Goal: Task Accomplishment & Management: Manage account settings

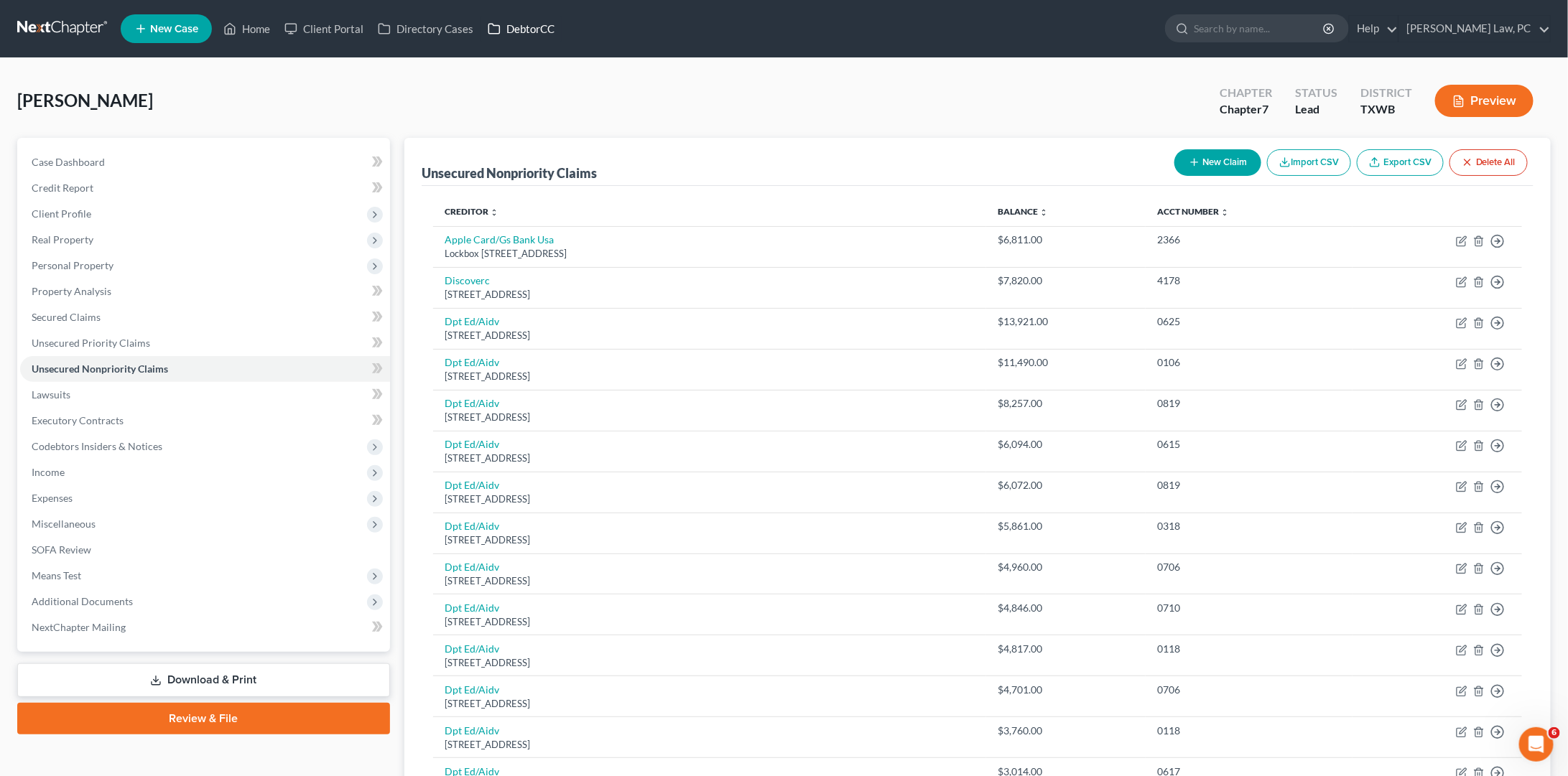
click at [527, 37] on link "DebtorCC" at bounding box center [521, 28] width 81 height 26
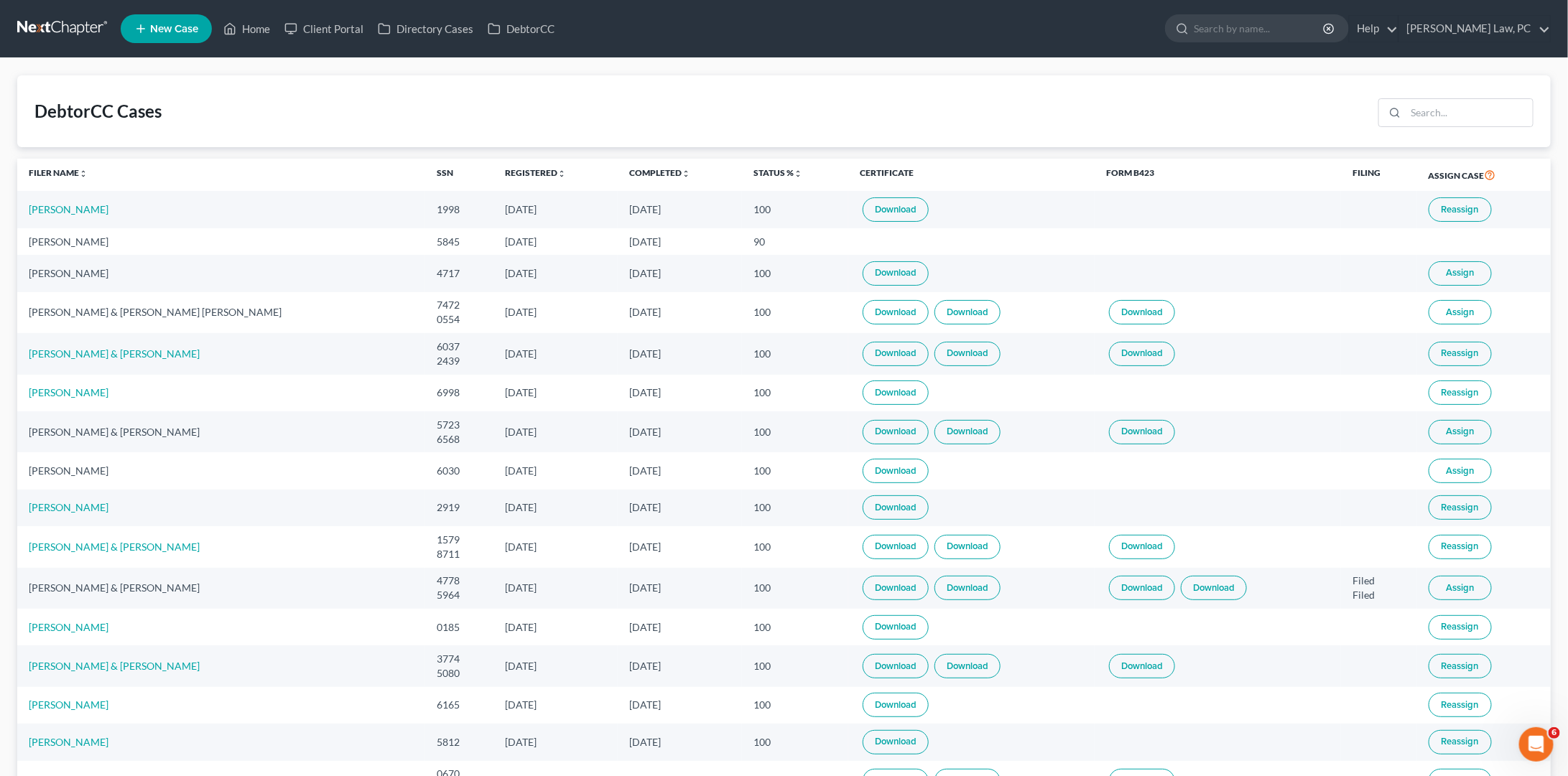
click at [862, 212] on link "Download" at bounding box center [895, 210] width 66 height 25
click at [79, 18] on link at bounding box center [63, 28] width 92 height 26
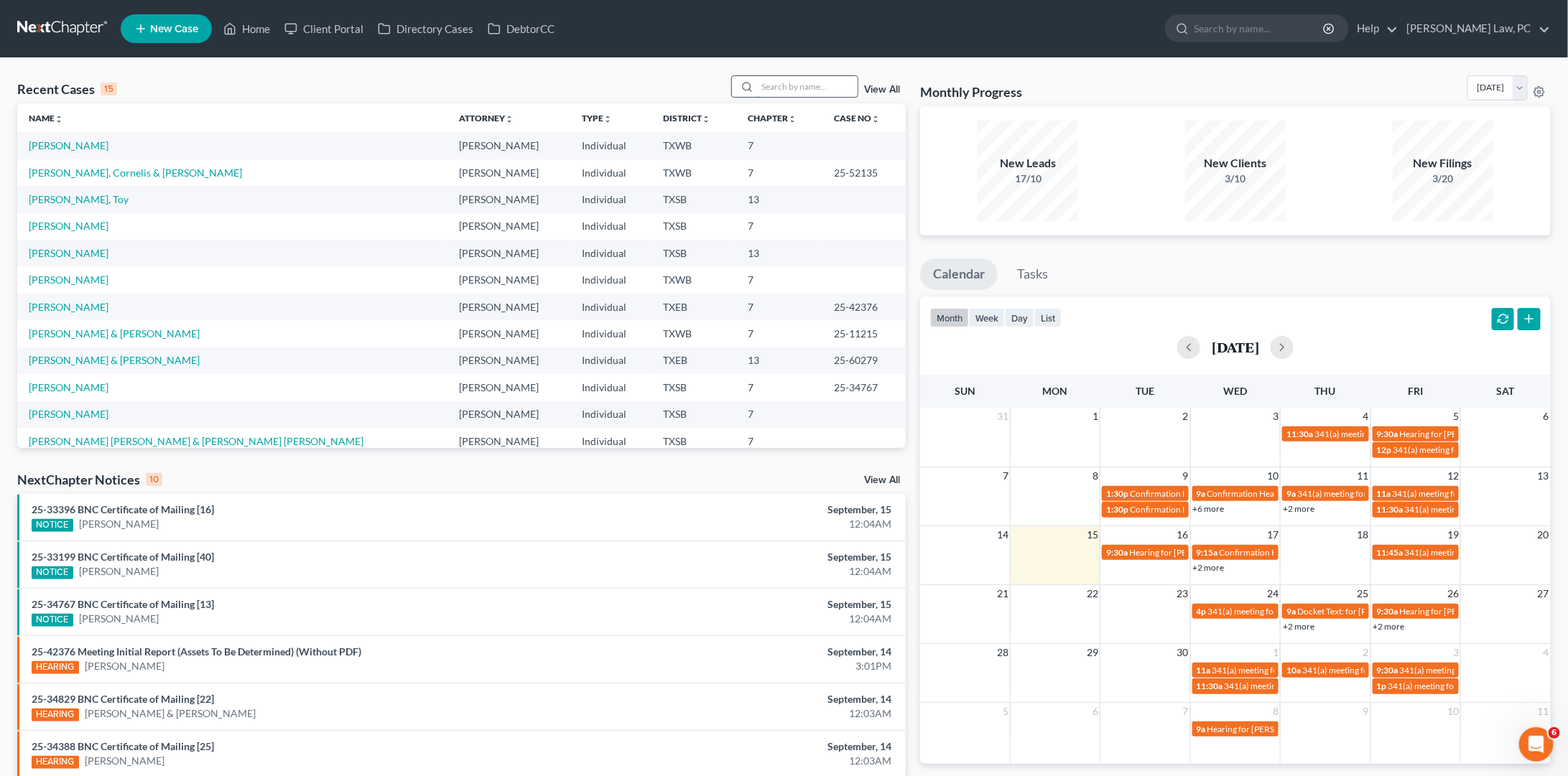
click at [795, 85] on input "search" at bounding box center [808, 87] width 100 height 21
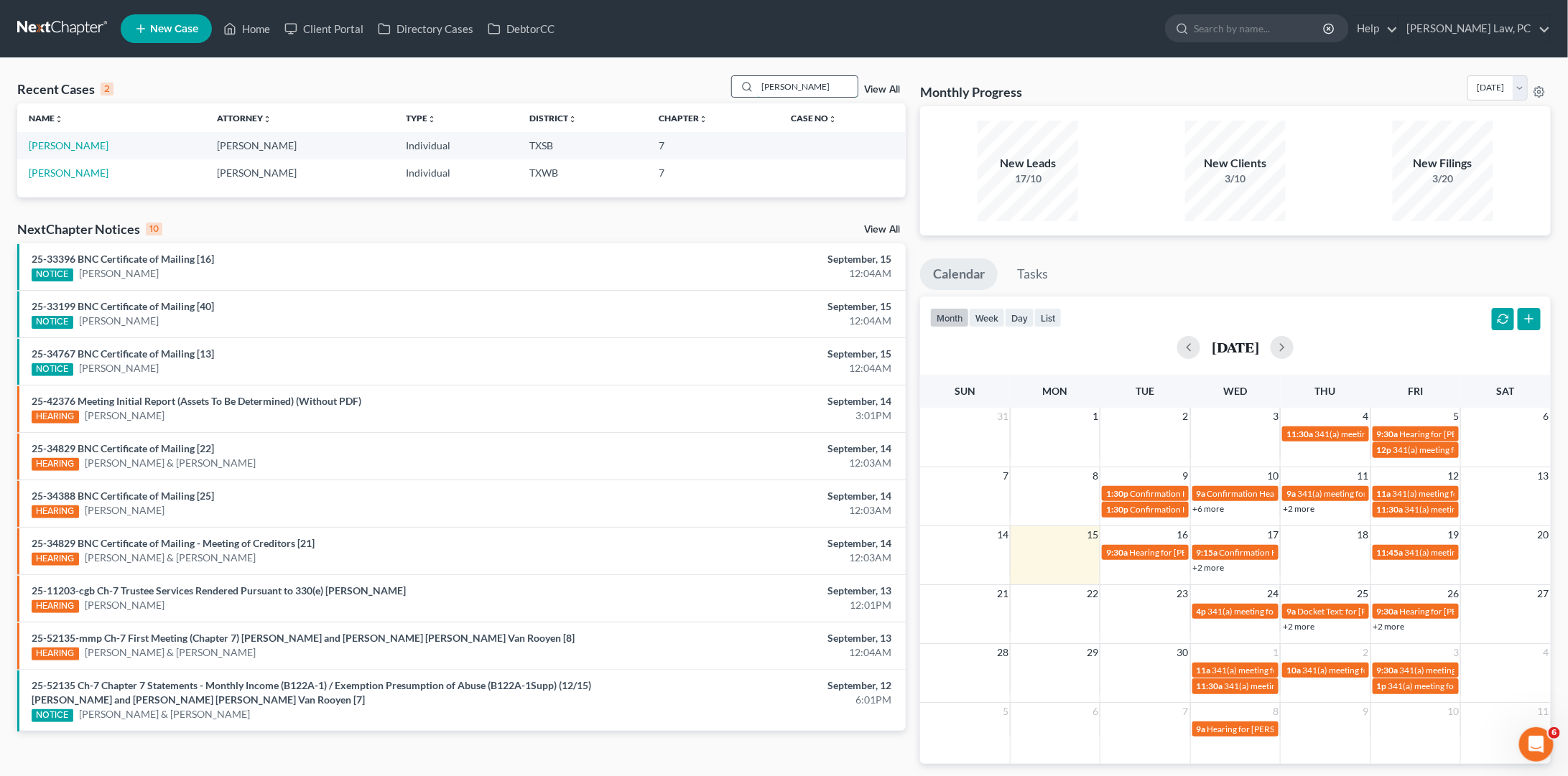
type input "[PERSON_NAME]"
drag, startPoint x: 820, startPoint y: 85, endPoint x: 65, endPoint y: 145, distance: 757.4
click at [65, 145] on link "[PERSON_NAME]" at bounding box center [68, 145] width 79 height 12
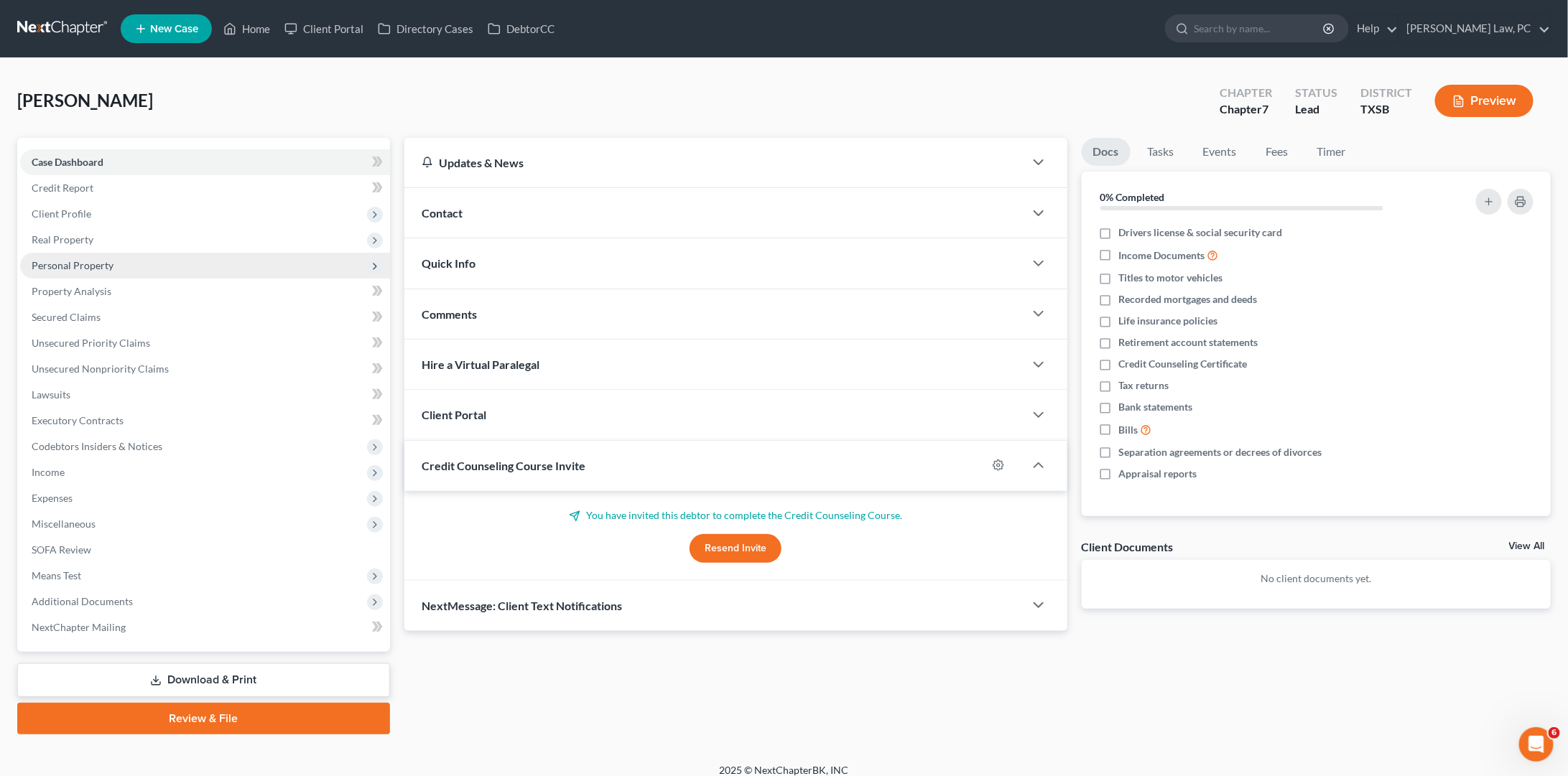
click at [143, 252] on span "Personal Property" at bounding box center [205, 265] width 370 height 26
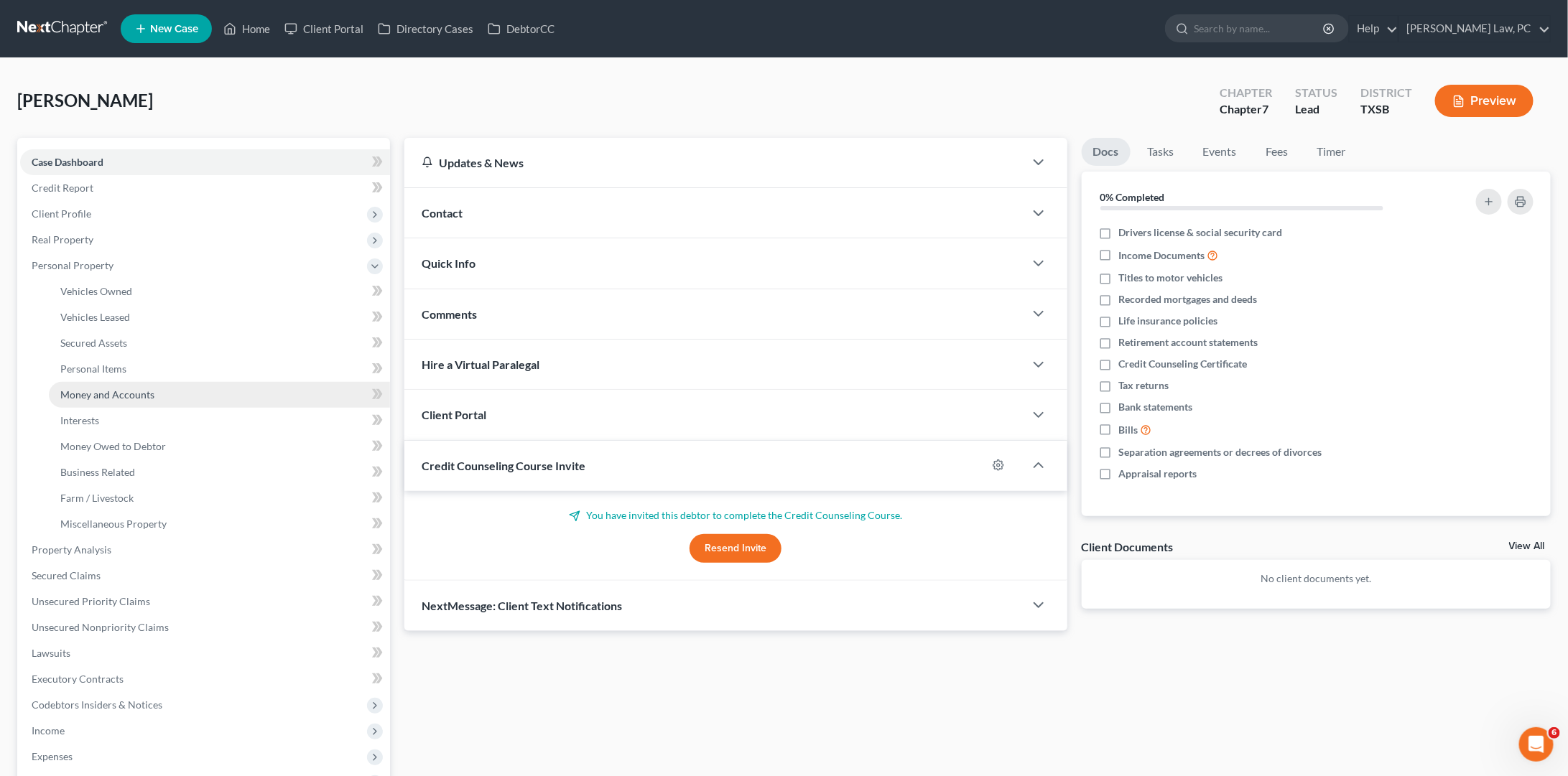
click at [131, 389] on span "Money and Accounts" at bounding box center [108, 395] width 94 height 12
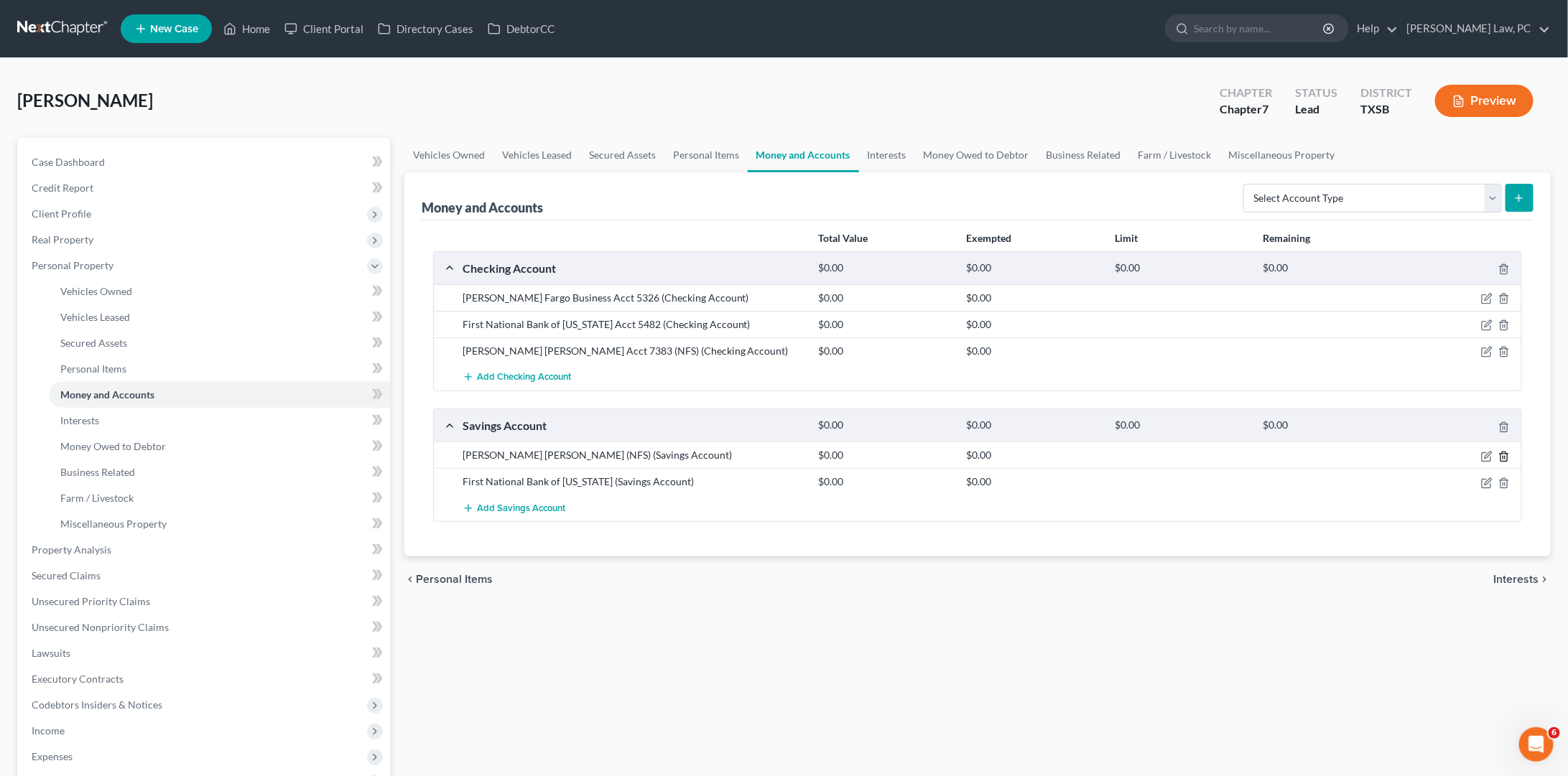
click at [1504, 452] on icon "button" at bounding box center [1504, 456] width 11 height 11
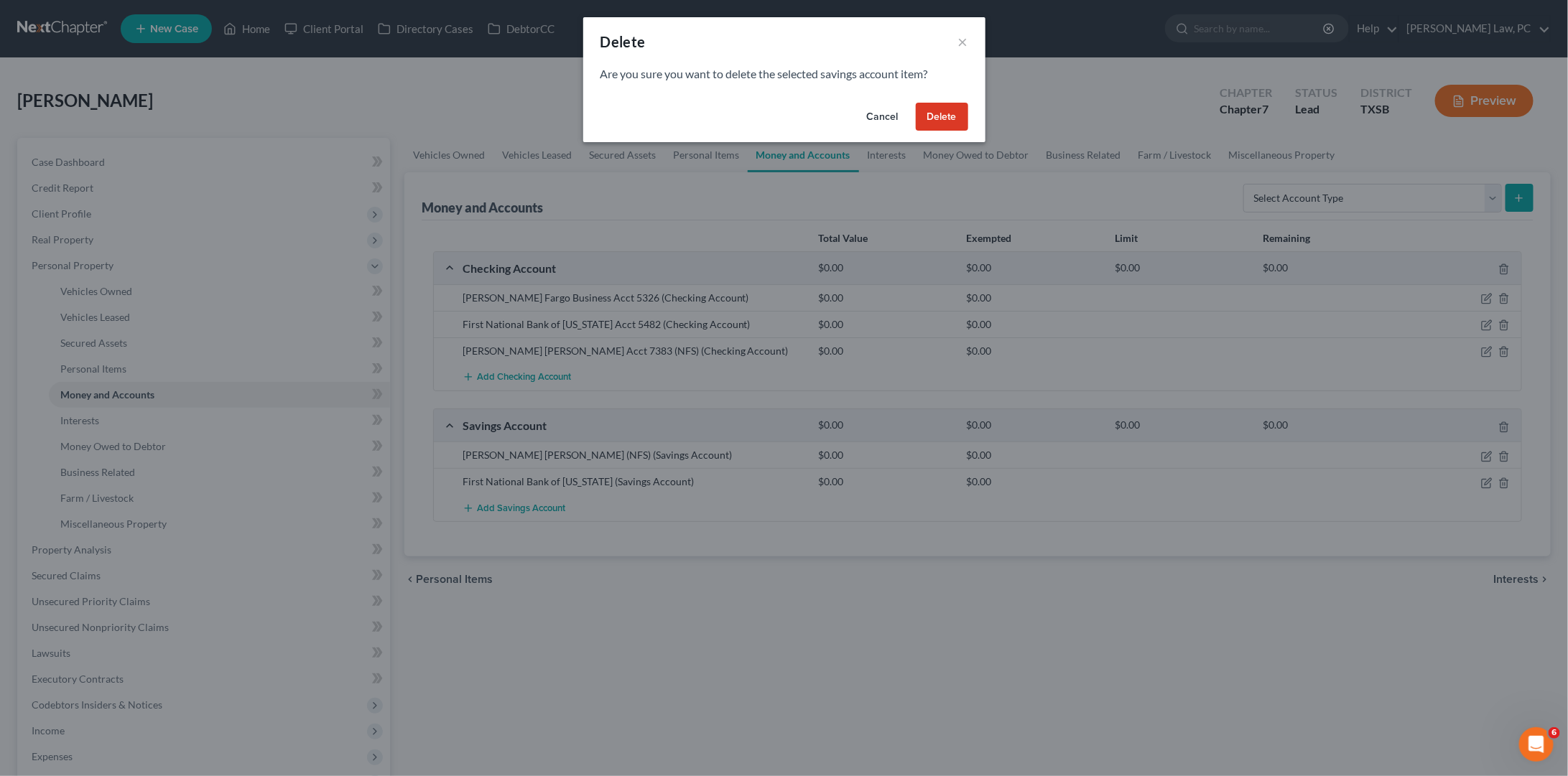
click at [954, 117] on button "Delete" at bounding box center [942, 117] width 52 height 28
